Goal: Find specific page/section: Find specific page/section

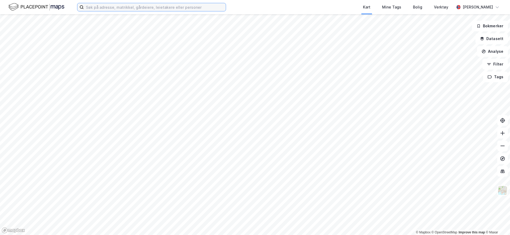
click at [145, 10] on input at bounding box center [155, 7] width 142 height 8
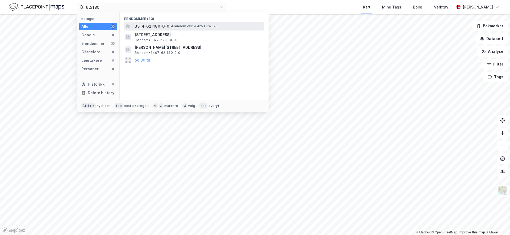
click at [203, 26] on span "• Eiendom • 3314-62-180-0-0" at bounding box center [193, 26] width 47 height 4
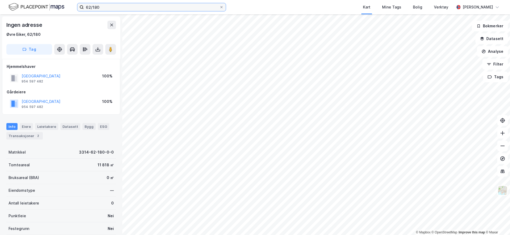
click at [122, 6] on input "62/180" at bounding box center [152, 7] width 136 height 8
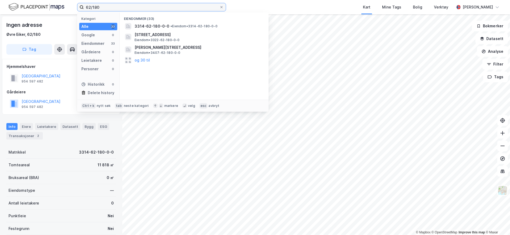
click at [122, 6] on input "62/180" at bounding box center [152, 7] width 136 height 8
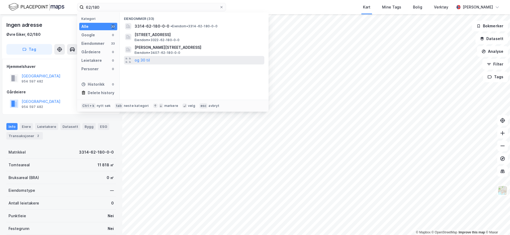
click at [150, 60] on div "og 30 til" at bounding box center [194, 60] width 140 height 9
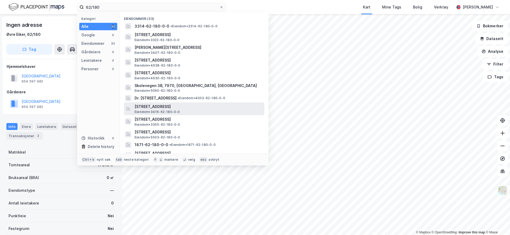
scroll to position [27, 0]
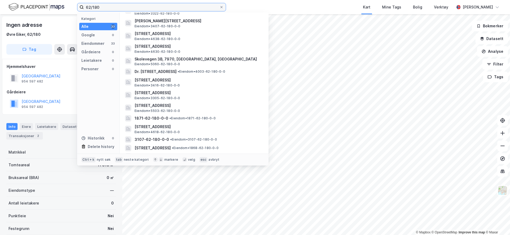
click at [146, 7] on input "62/180" at bounding box center [152, 7] width 136 height 8
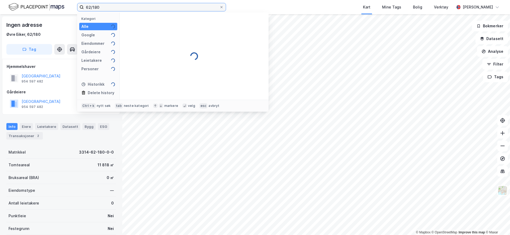
scroll to position [0, 0]
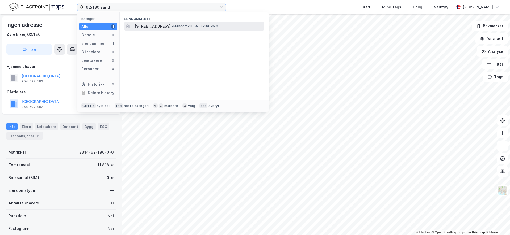
type input "62/180 sand"
click at [159, 25] on span "[STREET_ADDRESS]" at bounding box center [152, 26] width 36 height 6
